Goal: Task Accomplishment & Management: Complete application form

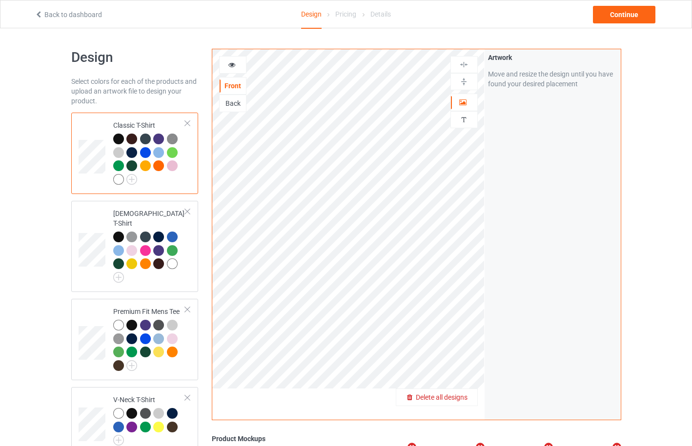
click at [460, 396] on span "Delete all designs" at bounding box center [442, 398] width 52 height 8
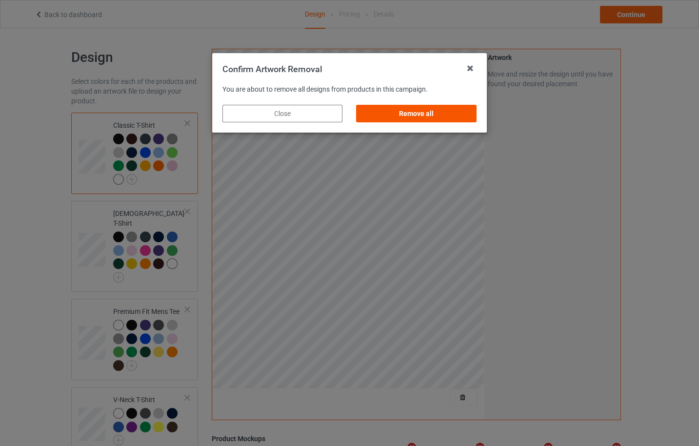
click at [428, 116] on div "Remove all" at bounding box center [417, 114] width 120 height 18
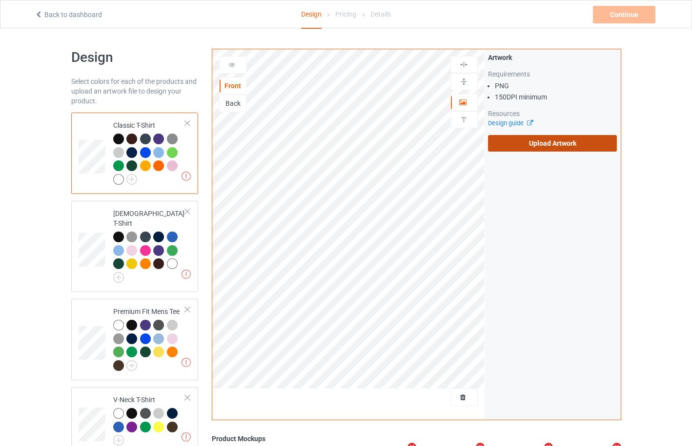
click at [551, 148] on label "Upload Artwork" at bounding box center [552, 143] width 129 height 17
click at [0, 0] on input "Upload Artwork" at bounding box center [0, 0] width 0 height 0
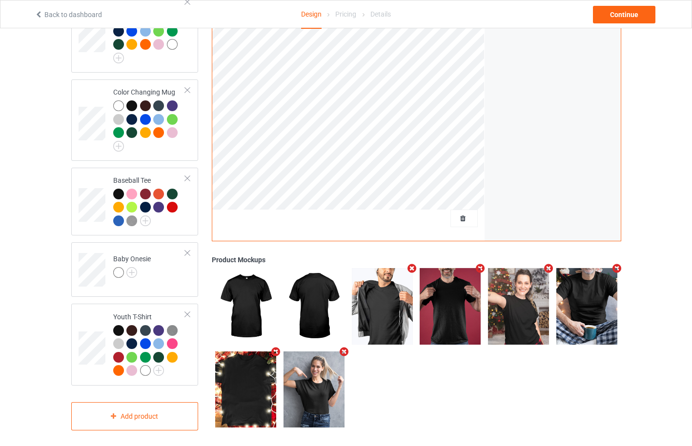
scroll to position [723, 0]
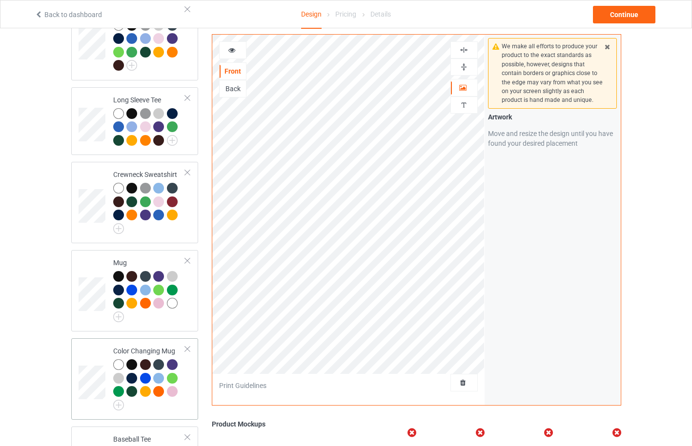
scroll to position [723, 0]
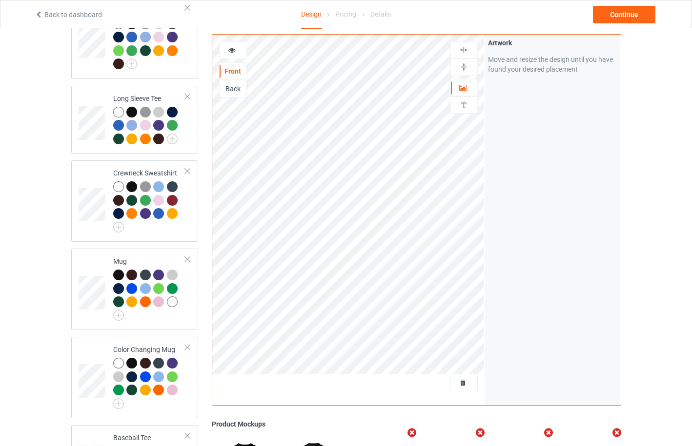
scroll to position [463, 0]
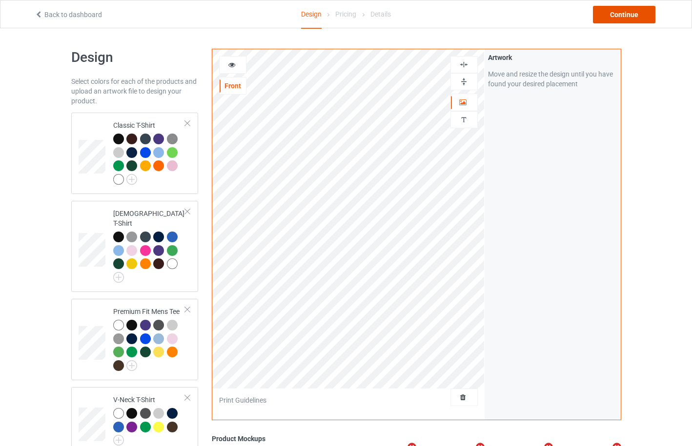
click at [622, 18] on div "Continue" at bounding box center [624, 15] width 62 height 18
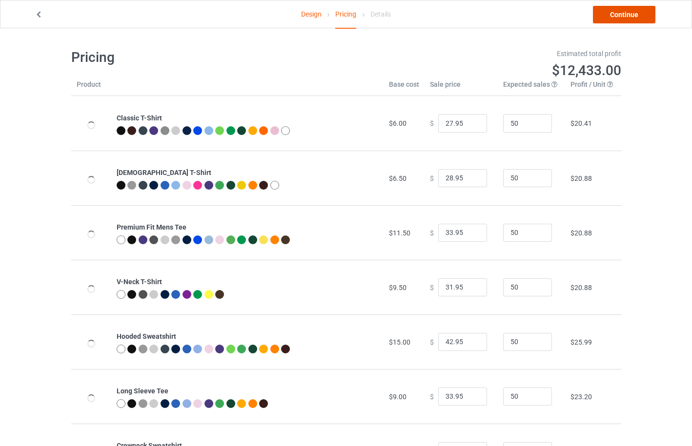
click at [613, 13] on link "Continue" at bounding box center [624, 15] width 62 height 18
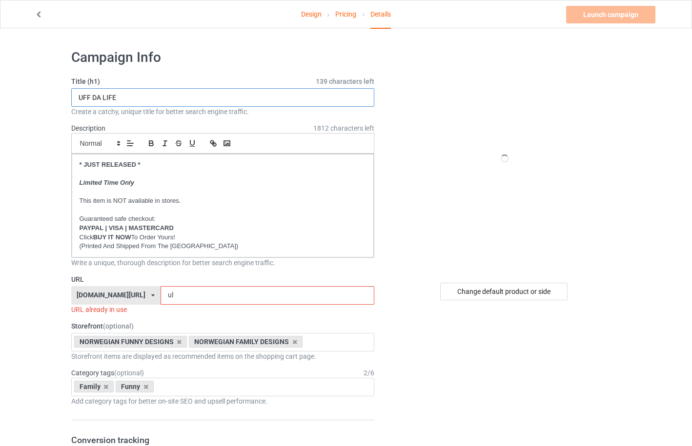
drag, startPoint x: 118, startPoint y: 98, endPoint x: 67, endPoint y: 98, distance: 50.2
type input "LEFSE TIME"
drag, startPoint x: 183, startPoint y: 295, endPoint x: 167, endPoint y: 295, distance: 15.6
click at [167, 295] on input "ul" at bounding box center [267, 295] width 214 height 19
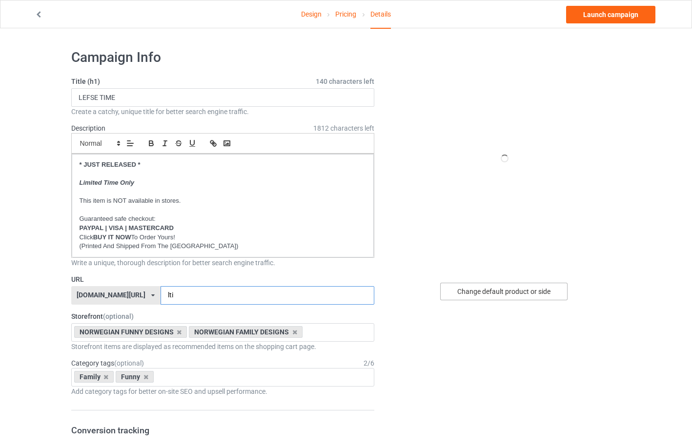
type input "lti"
click at [498, 295] on div "Change default product or side" at bounding box center [503, 292] width 127 height 18
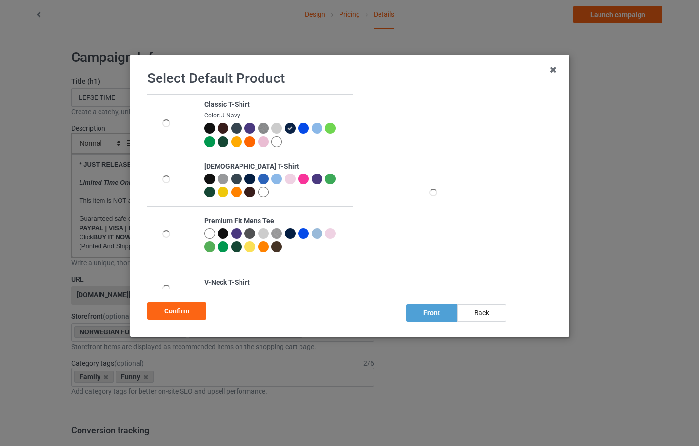
click at [210, 129] on div at bounding box center [209, 128] width 11 height 11
click at [179, 308] on div "Confirm" at bounding box center [176, 311] width 59 height 18
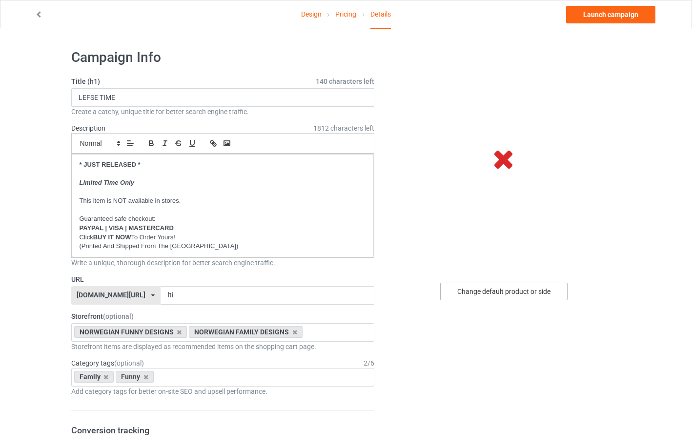
click at [513, 289] on div "Change default product or side" at bounding box center [503, 292] width 127 height 18
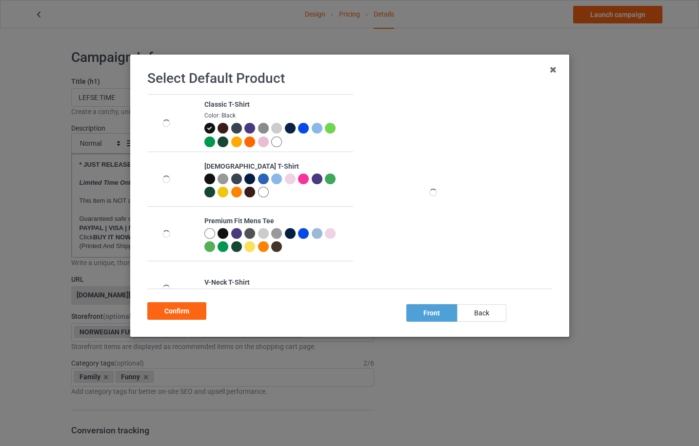
click at [286, 130] on div at bounding box center [289, 128] width 11 height 11
click at [190, 312] on div "Confirm" at bounding box center [176, 311] width 59 height 18
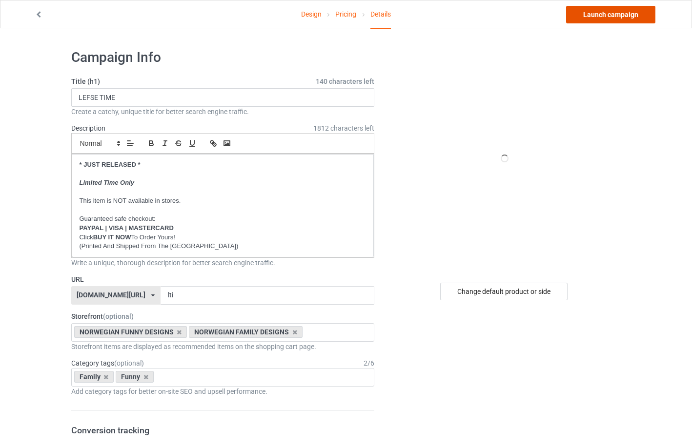
click at [614, 17] on link "Launch campaign" at bounding box center [610, 15] width 89 height 18
